Goal: Task Accomplishment & Management: Complete application form

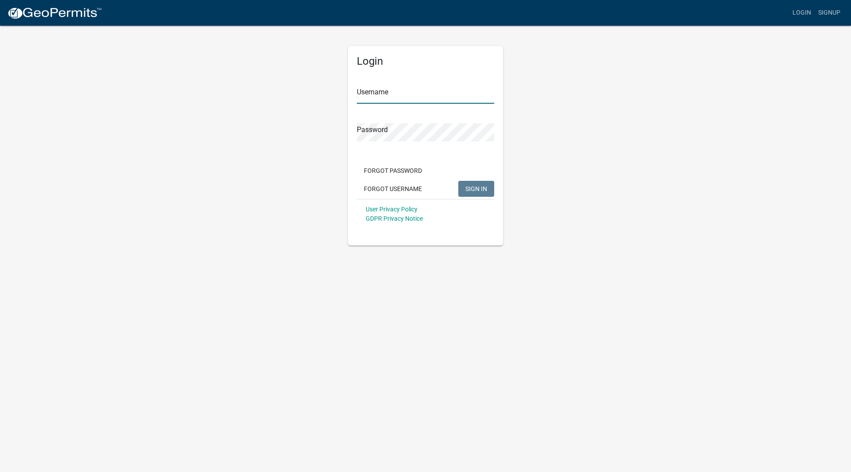
click at [390, 94] on input "Username" at bounding box center [425, 95] width 137 height 18
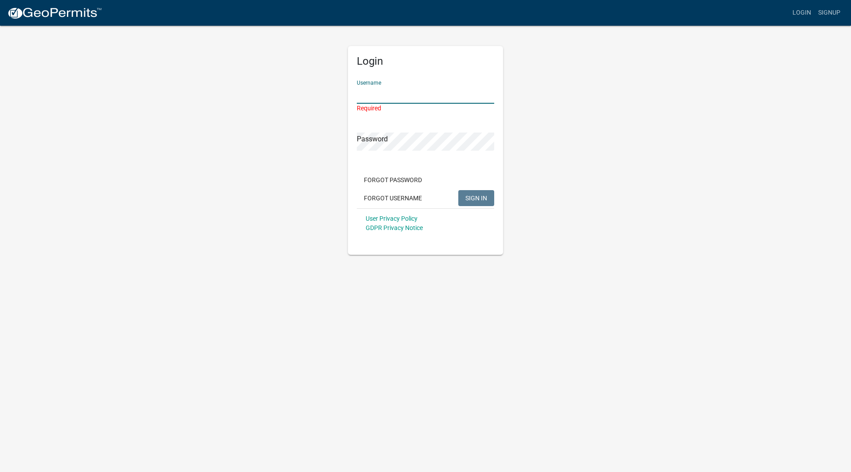
paste input "[EMAIL_ADDRESS][DOMAIN_NAME]"
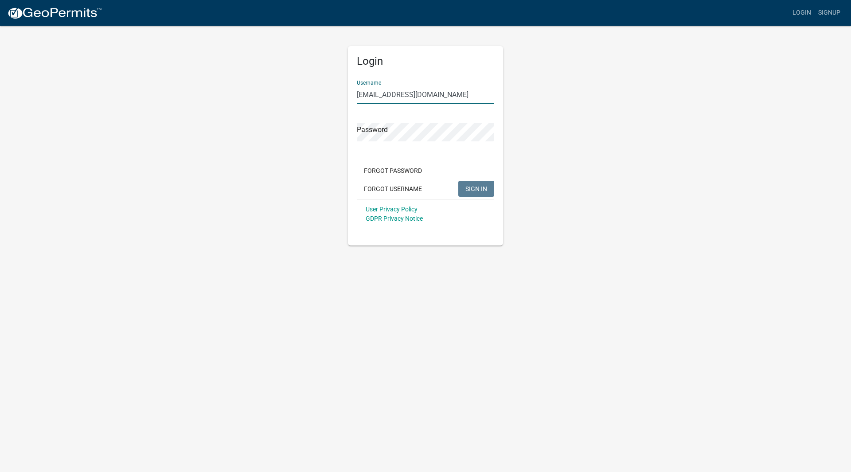
type input "[EMAIL_ADDRESS][DOMAIN_NAME]"
click at [484, 192] on span "SIGN IN" at bounding box center [476, 188] width 22 height 7
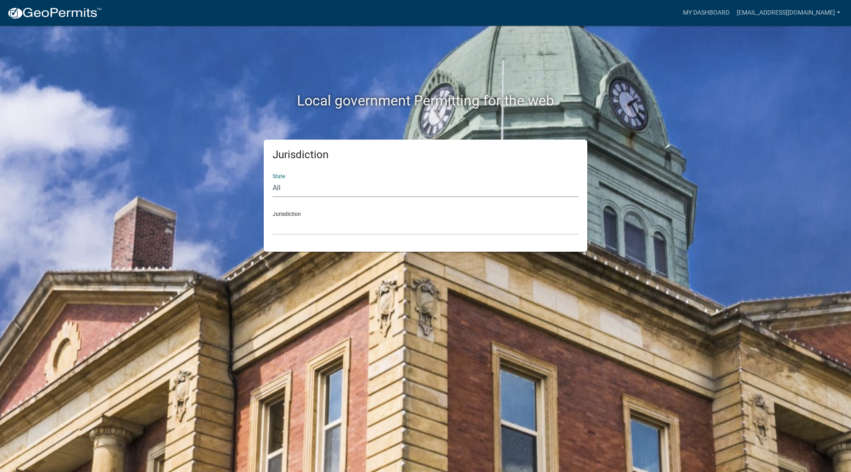
click at [332, 179] on select "All [US_STATE] [US_STATE] [US_STATE] [US_STATE] [US_STATE] [US_STATE] [US_STATE…" at bounding box center [426, 188] width 306 height 18
click at [328, 196] on select "All [US_STATE] [US_STATE] [US_STATE] [US_STATE] [US_STATE] [US_STATE] [US_STATE…" at bounding box center [426, 188] width 306 height 18
click at [326, 188] on select "All [US_STATE] [US_STATE] [US_STATE] [US_STATE] [US_STATE] [US_STATE] [US_STATE…" at bounding box center [426, 188] width 306 height 18
select select "[US_STATE]"
click at [273, 179] on select "All [US_STATE] [US_STATE] [US_STATE] [US_STATE] [US_STATE] [US_STATE] [US_STATE…" at bounding box center [426, 188] width 306 height 18
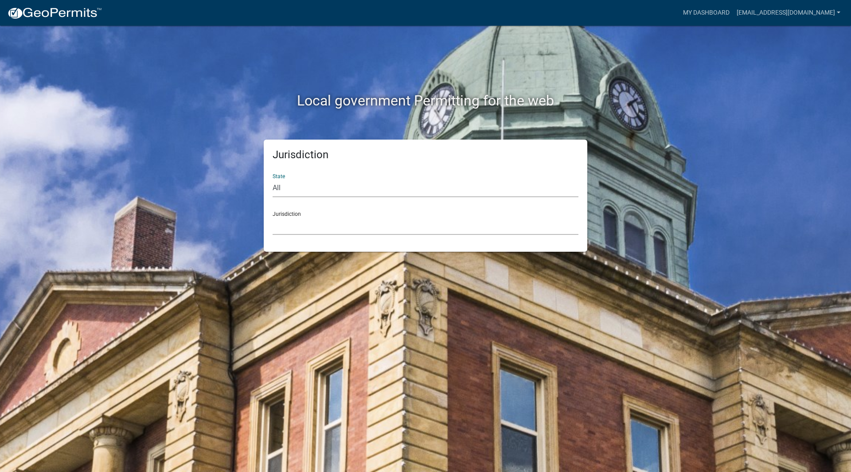
drag, startPoint x: 303, startPoint y: 197, endPoint x: 285, endPoint y: 228, distance: 35.9
click at [285, 228] on select "[GEOGRAPHIC_DATA], [US_STATE][PERSON_NAME][GEOGRAPHIC_DATA], [US_STATE][PERSON_…" at bounding box center [426, 226] width 306 height 18
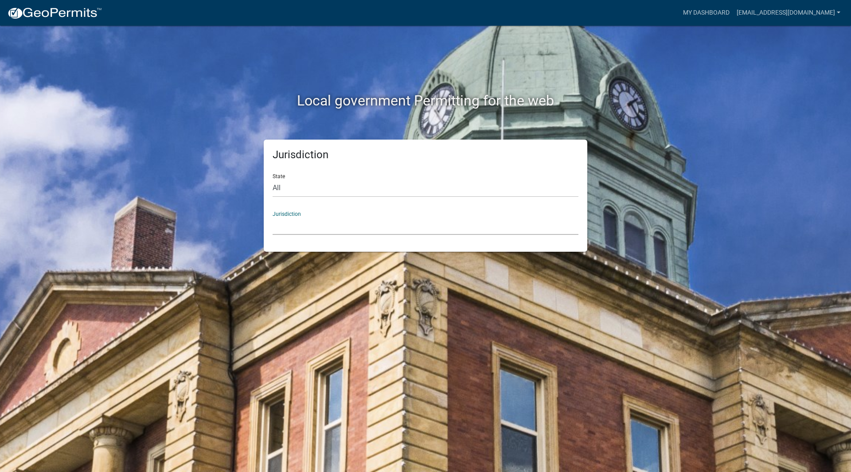
click at [305, 220] on select "[GEOGRAPHIC_DATA], [US_STATE][PERSON_NAME][GEOGRAPHIC_DATA], [US_STATE][PERSON_…" at bounding box center [426, 226] width 306 height 18
click at [772, 303] on div "Local government Permitting for the web Jurisdiction State All [US_STATE] [US_S…" at bounding box center [425, 236] width 851 height 472
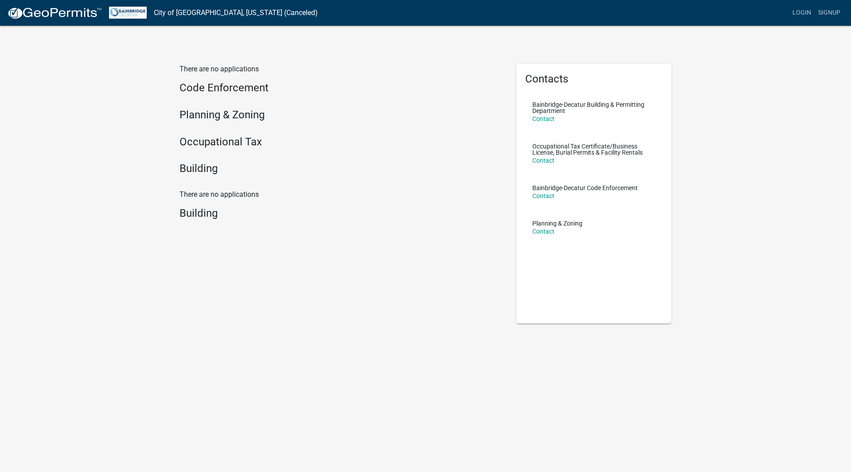
click at [239, 142] on h4 "Occupational Tax" at bounding box center [341, 142] width 324 height 13
click at [191, 143] on h4 "Occupational Tax" at bounding box center [341, 142] width 324 height 13
click at [796, 14] on link "Login" at bounding box center [802, 12] width 26 height 17
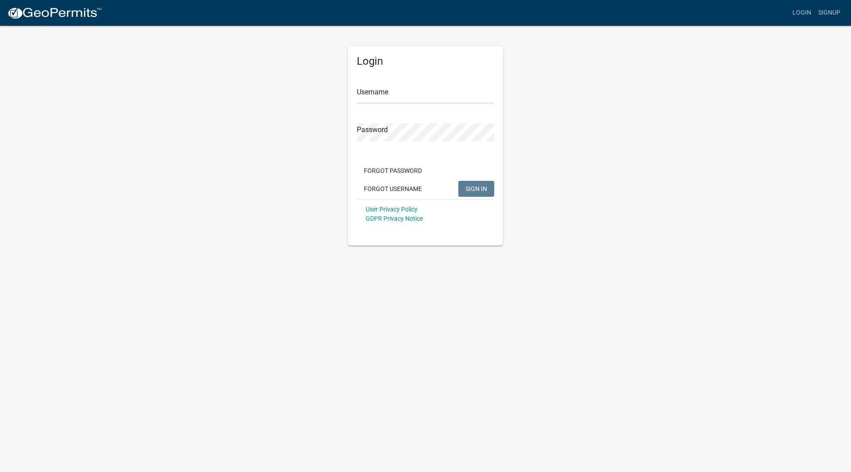
drag, startPoint x: 395, startPoint y: 83, endPoint x: 392, endPoint y: 89, distance: 5.9
click at [392, 83] on div "Username" at bounding box center [425, 88] width 137 height 31
click at [392, 98] on input "Username" at bounding box center [425, 95] width 137 height 18
